Goal: Information Seeking & Learning: Learn about a topic

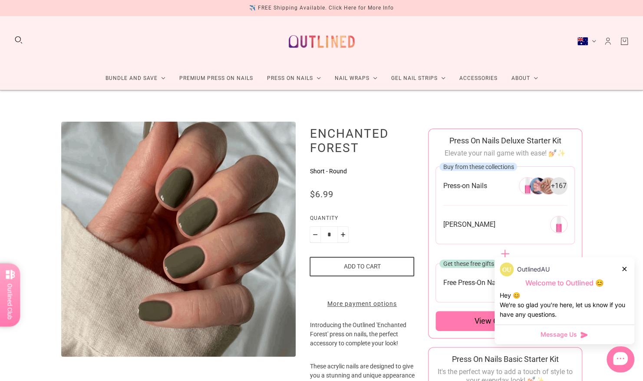
click at [625, 271] on div at bounding box center [624, 268] width 5 height 9
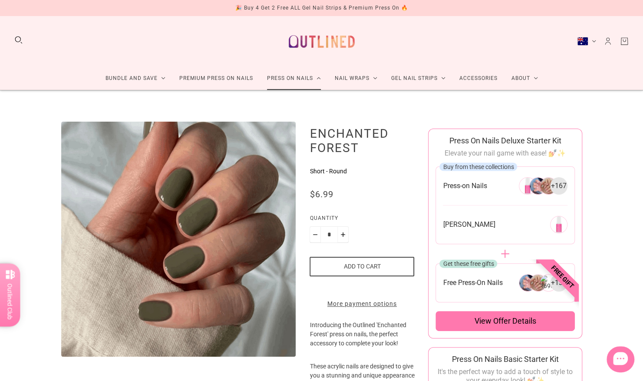
click at [319, 75] on link "Press On Nails" at bounding box center [294, 78] width 68 height 23
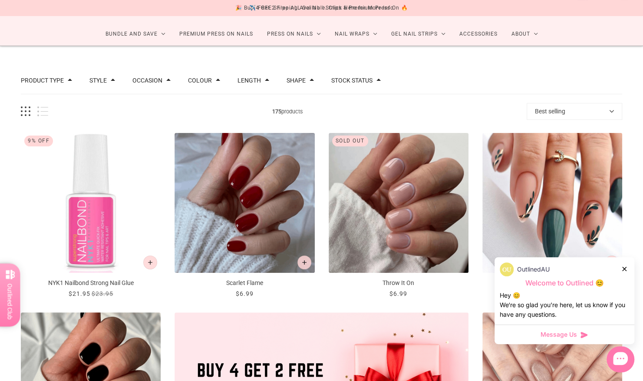
scroll to position [87, 0]
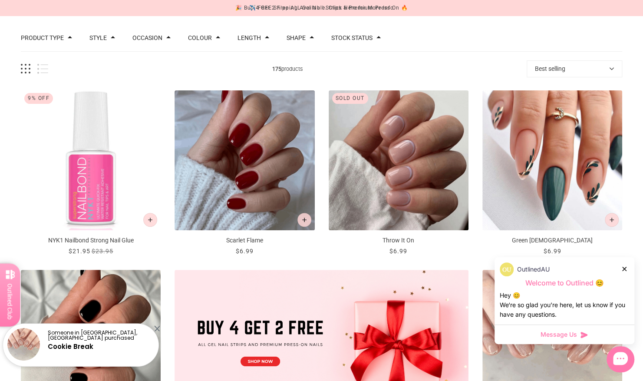
click at [265, 39] on span at bounding box center [267, 37] width 4 height 4
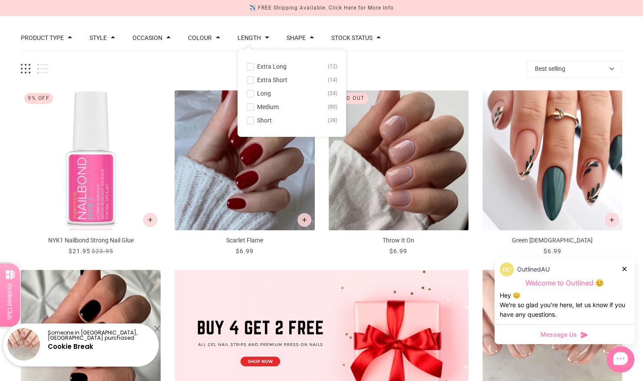
click at [262, 80] on span "Extra Short" at bounding box center [272, 79] width 30 height 7
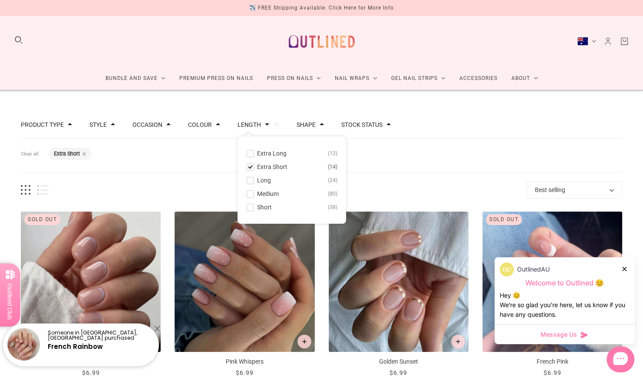
click at [266, 166] on span "Extra Short" at bounding box center [272, 166] width 30 height 7
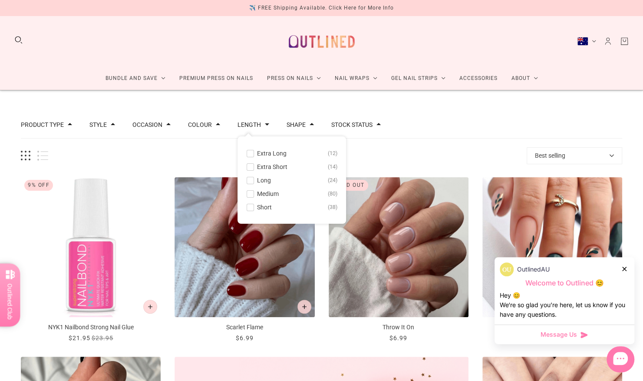
click at [259, 210] on span "Short" at bounding box center [264, 207] width 15 height 7
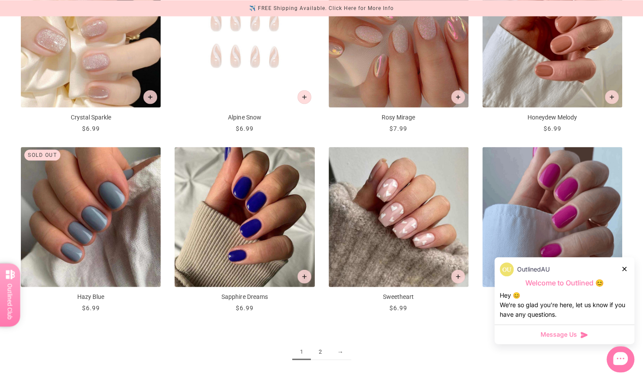
scroll to position [1042, 0]
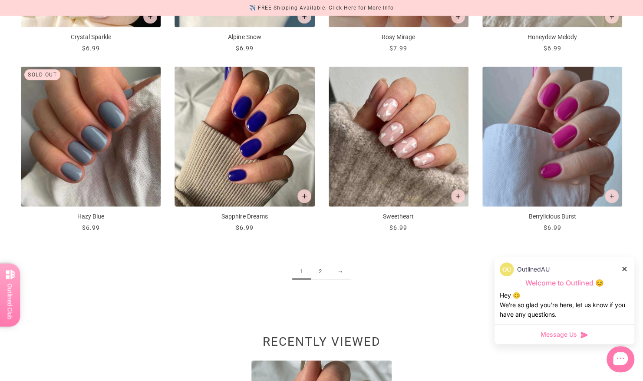
click at [319, 267] on link "2" at bounding box center [320, 271] width 19 height 16
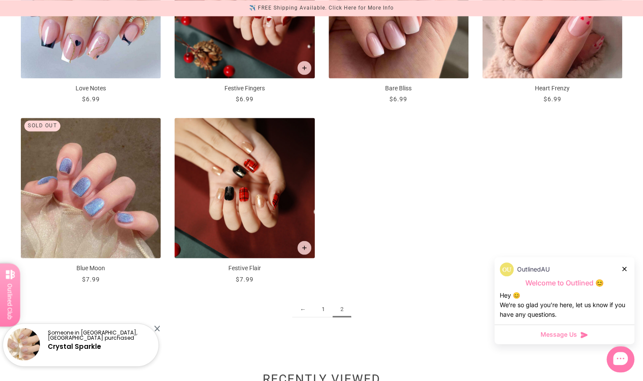
scroll to position [825, 0]
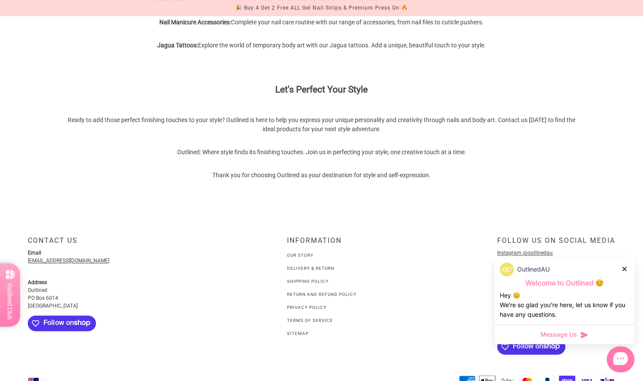
scroll to position [596, 0]
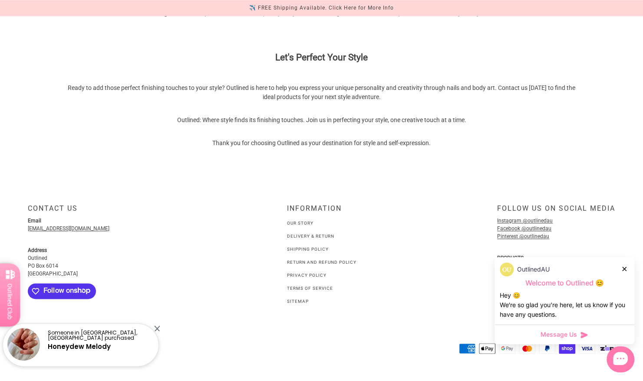
click at [300, 217] on div "INFORMATION" at bounding box center [321, 211] width 69 height 15
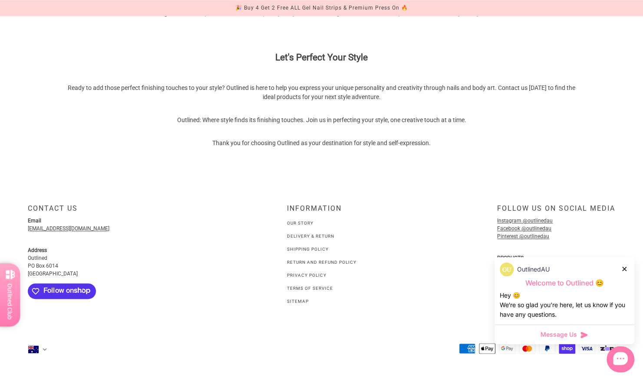
click at [300, 222] on link "Our Story" at bounding box center [300, 223] width 26 height 5
